Goal: Task Accomplishment & Management: Use online tool/utility

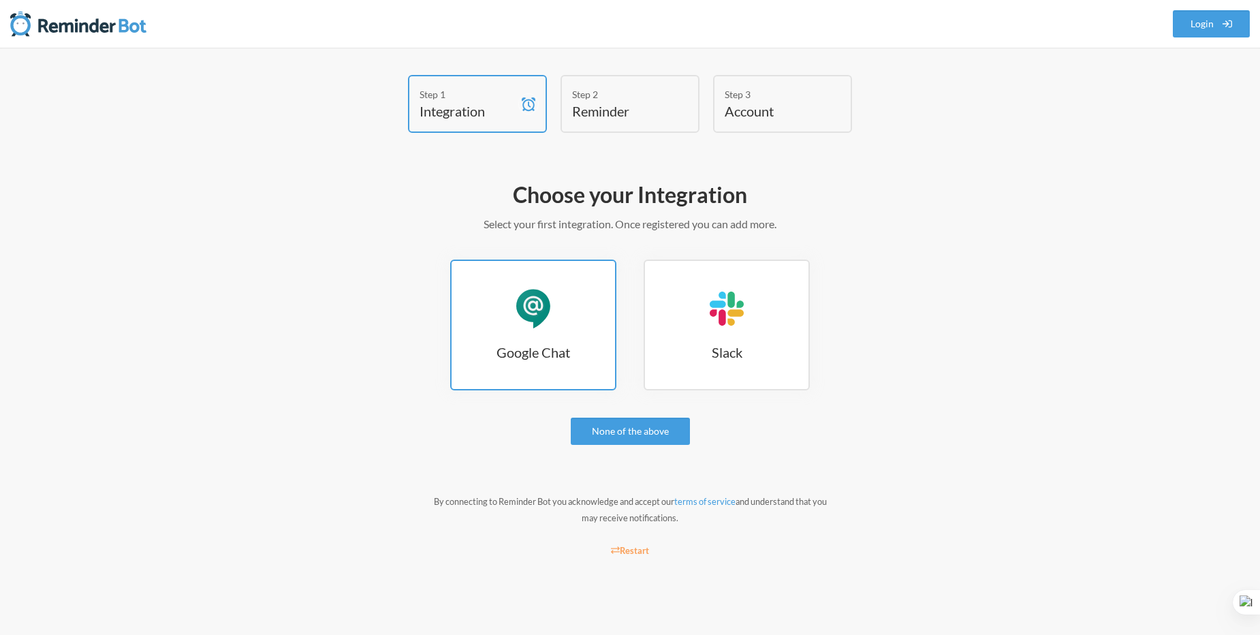
click at [567, 324] on link "Google Chat Google Chat" at bounding box center [533, 324] width 166 height 131
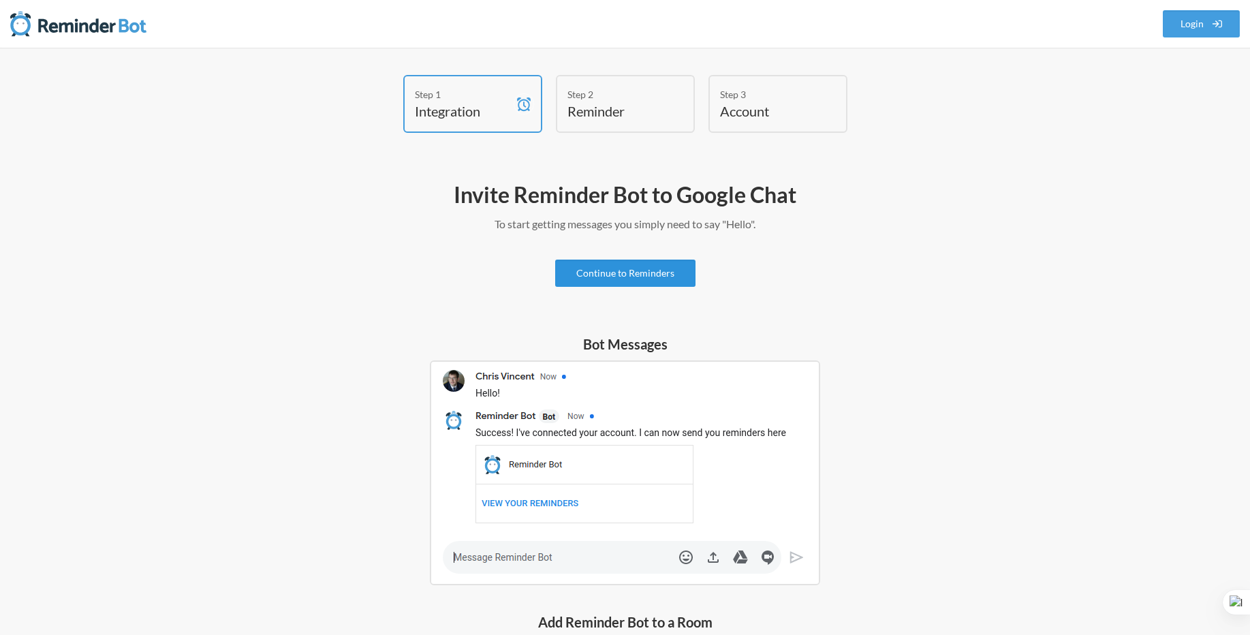
click at [643, 271] on link "Continue to Reminders" at bounding box center [625, 272] width 140 height 27
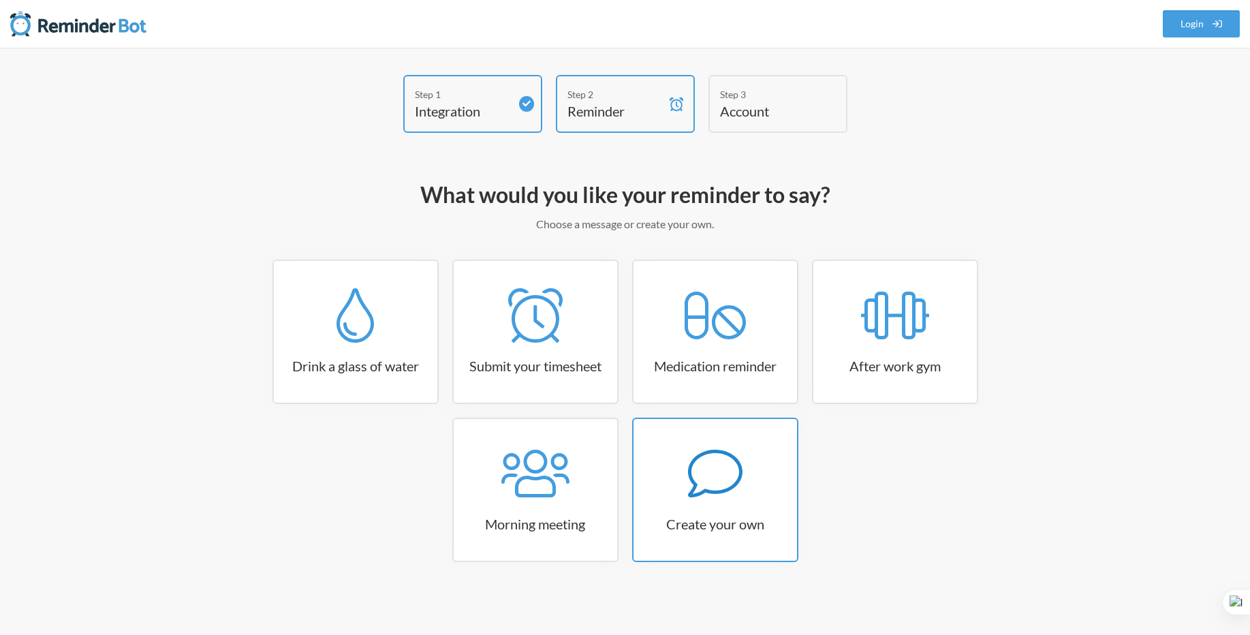
click at [765, 484] on div at bounding box center [714, 473] width 163 height 54
select select "10:30:00"
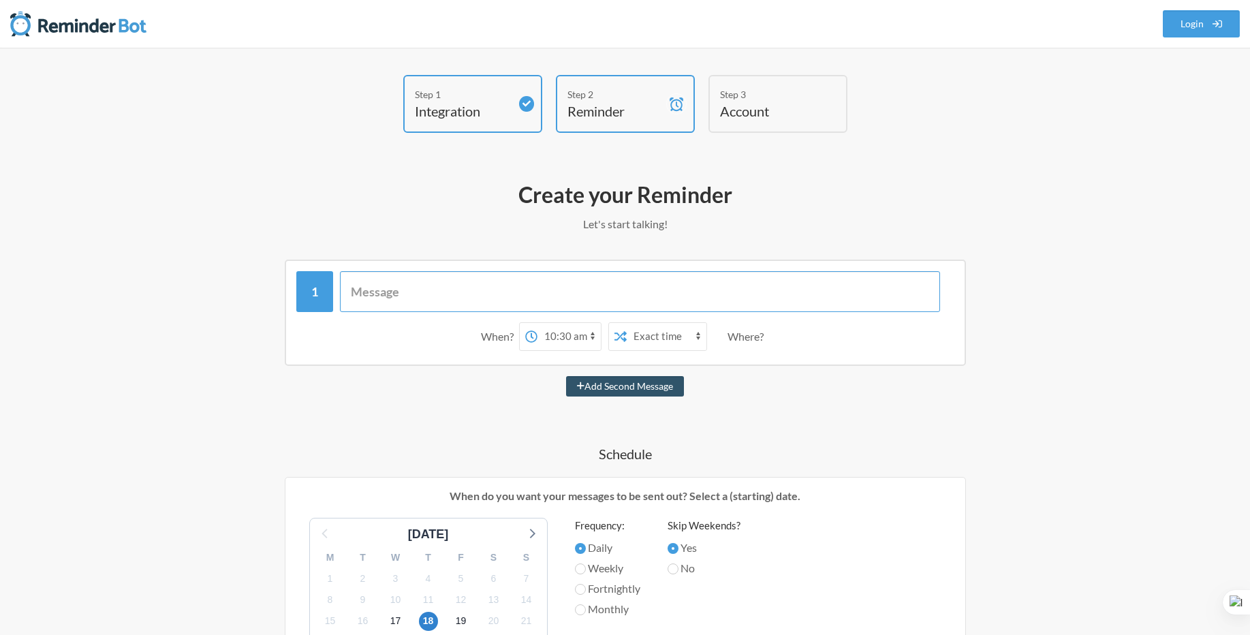
click at [448, 294] on input "text" at bounding box center [640, 291] width 600 height 41
type input "Log off before lunch"
